Goal: Information Seeking & Learning: Learn about a topic

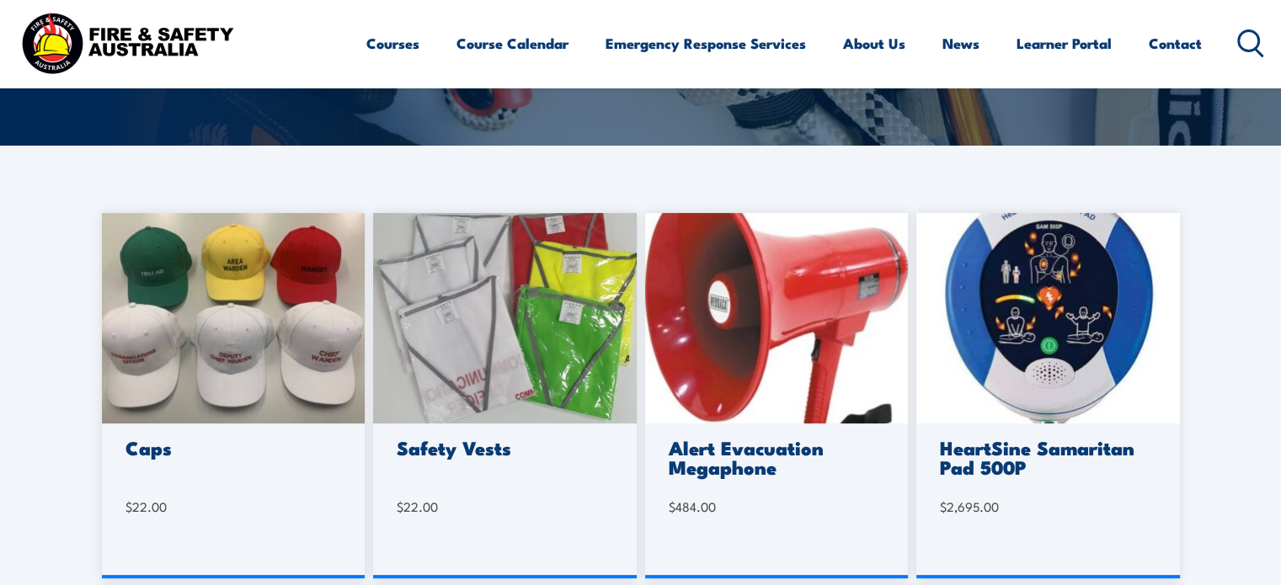
click at [1253, 40] on icon at bounding box center [1250, 43] width 27 height 28
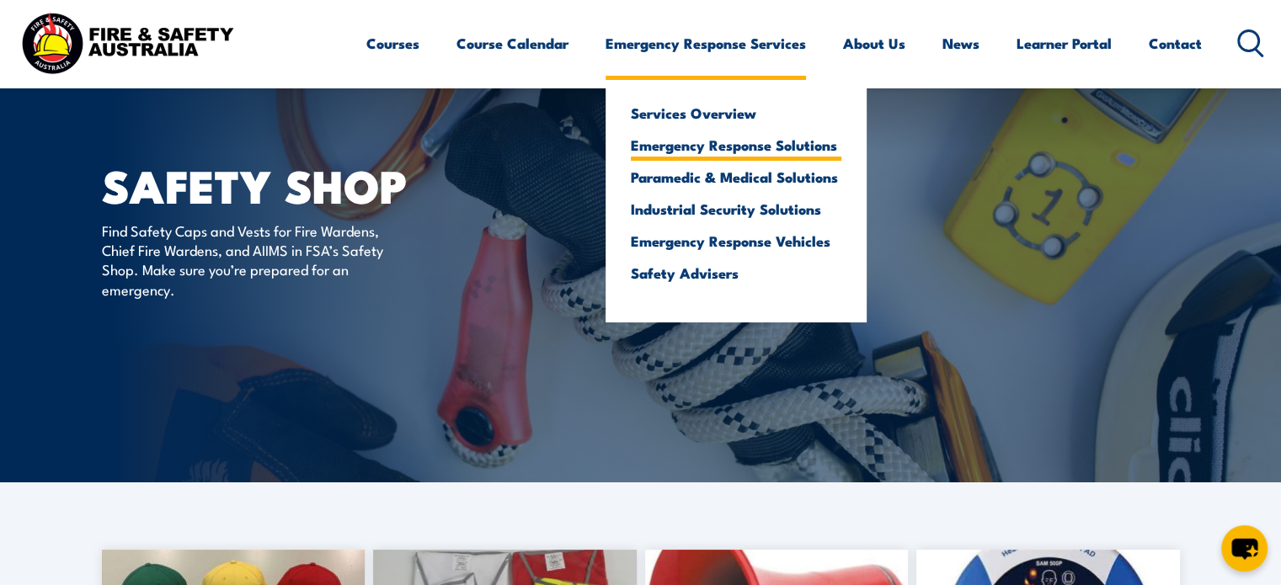
click at [738, 143] on link "Emergency Response Solutions" at bounding box center [736, 144] width 211 height 15
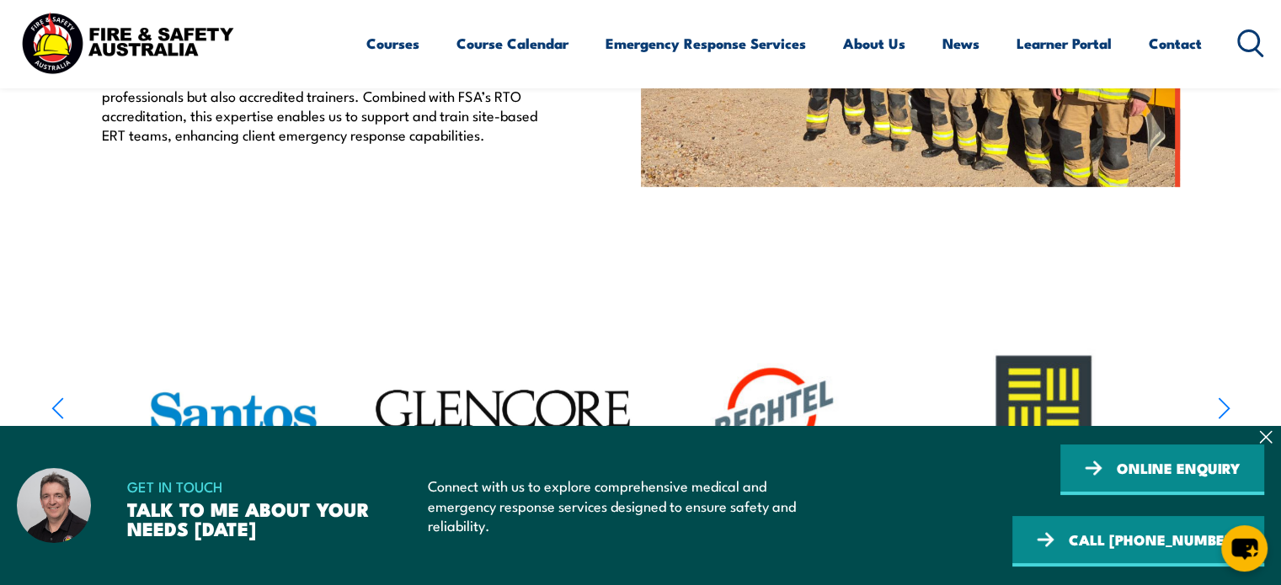
scroll to position [842, 0]
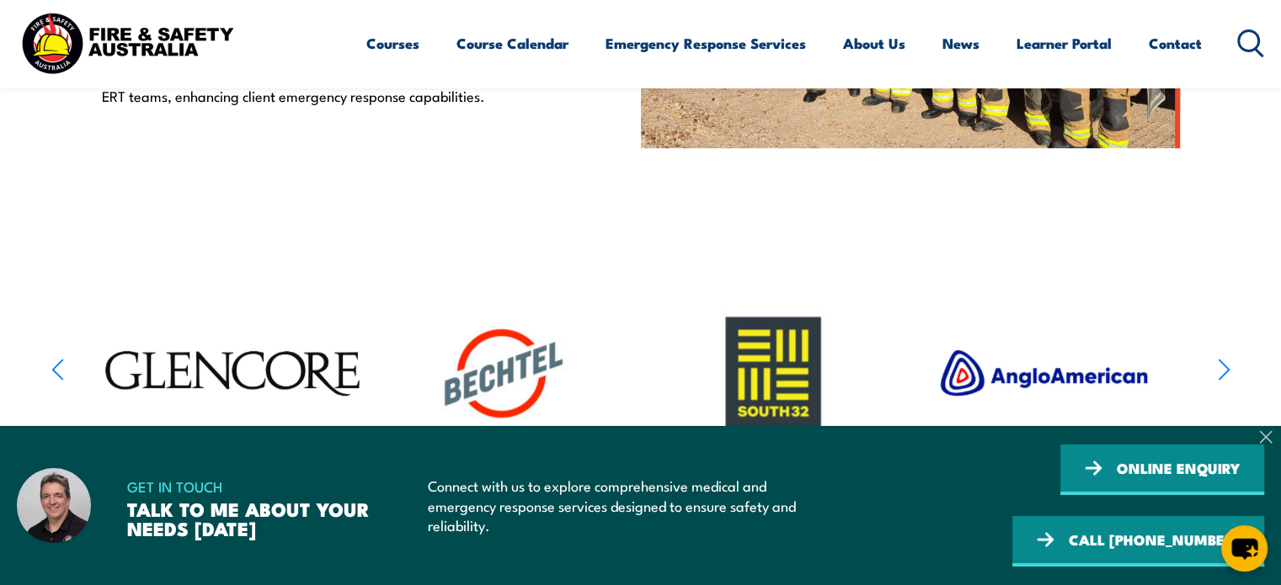
click at [1268, 432] on icon at bounding box center [1265, 436] width 13 height 13
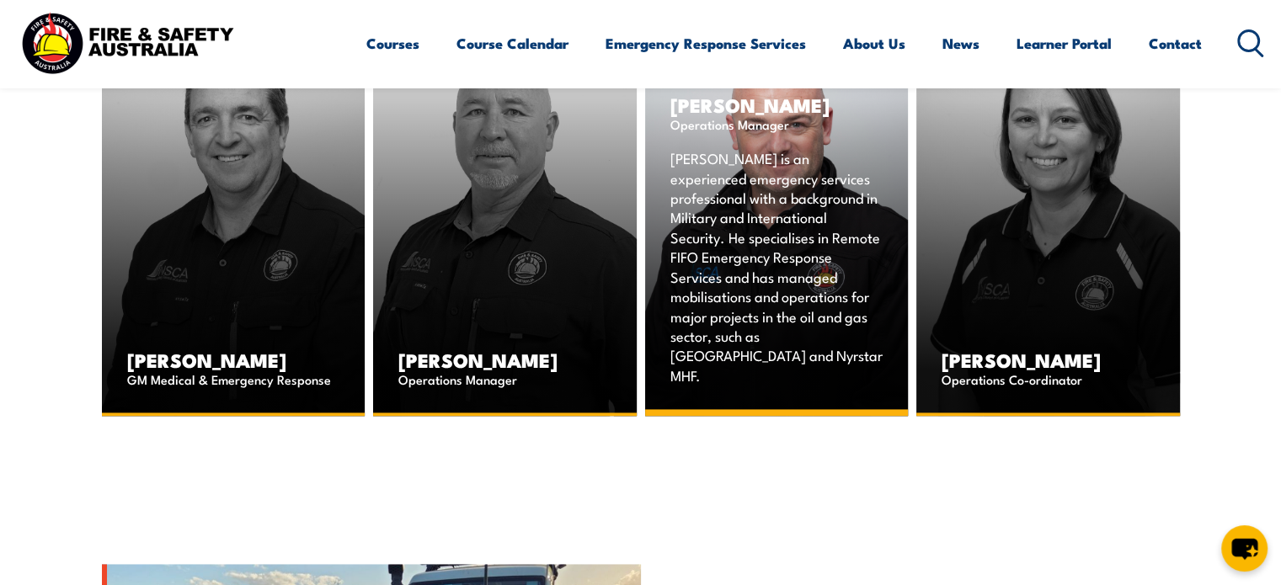
scroll to position [2527, 0]
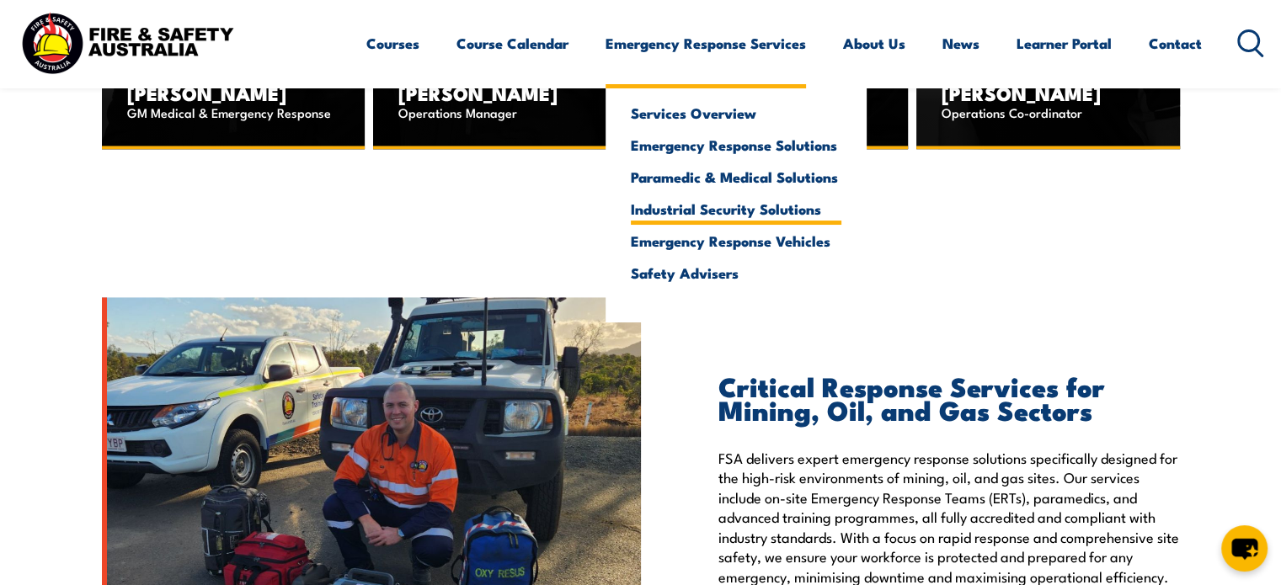
click at [728, 208] on link "Industrial Security Solutions" at bounding box center [736, 208] width 211 height 15
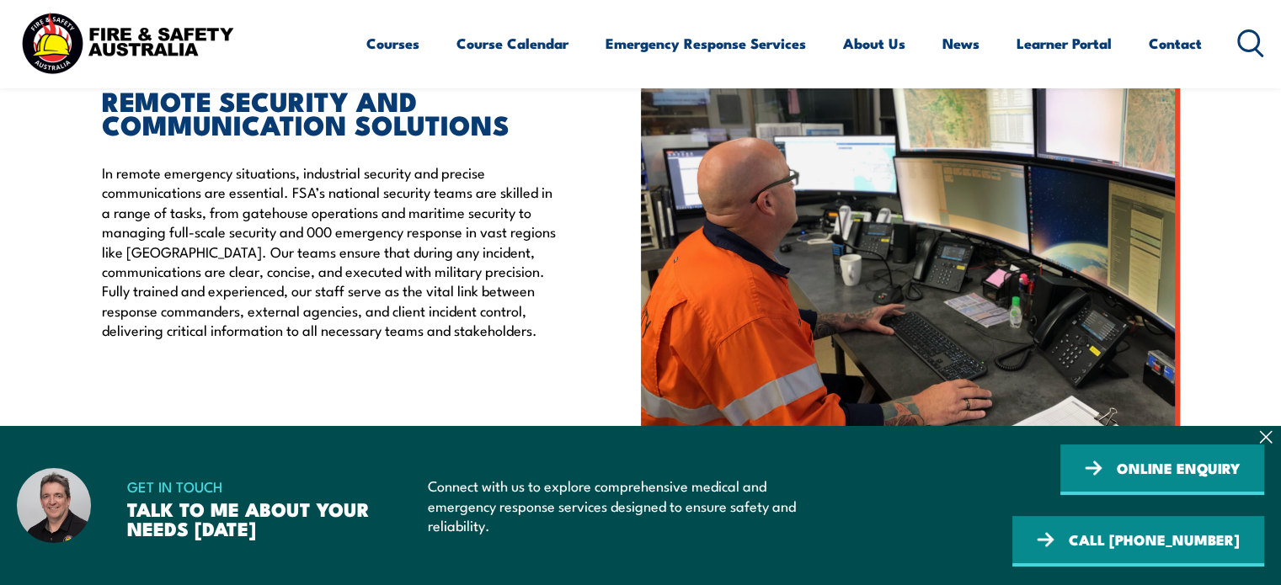
scroll to position [505, 0]
click at [1265, 434] on icon at bounding box center [1265, 436] width 13 height 13
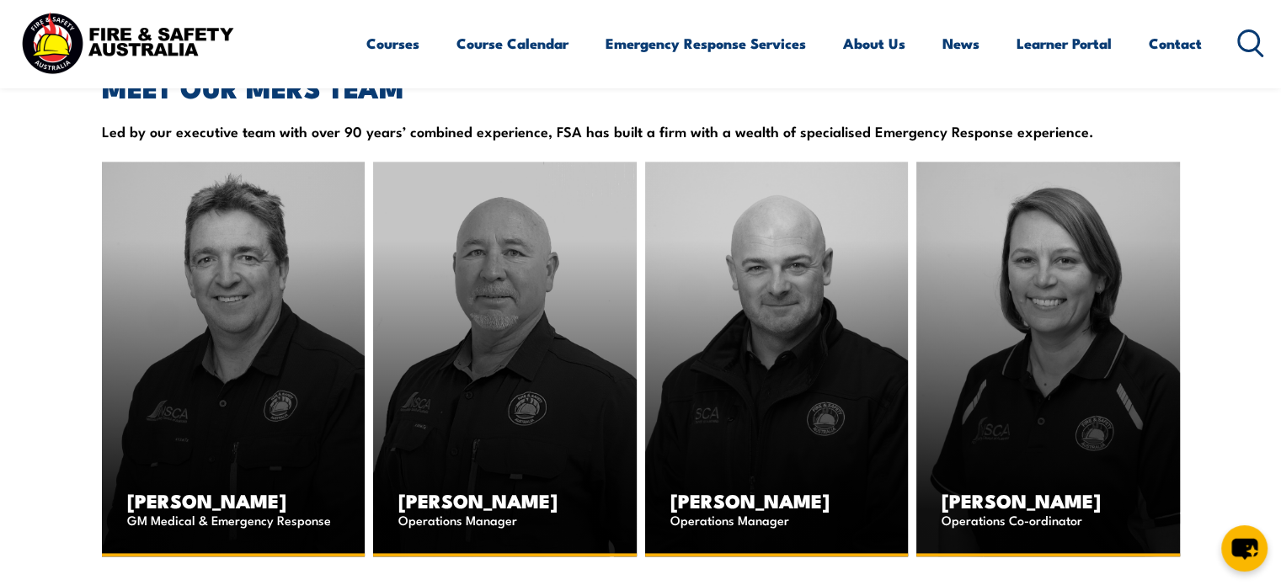
scroll to position [2443, 0]
